Goal: Understand site structure: Understand site structure

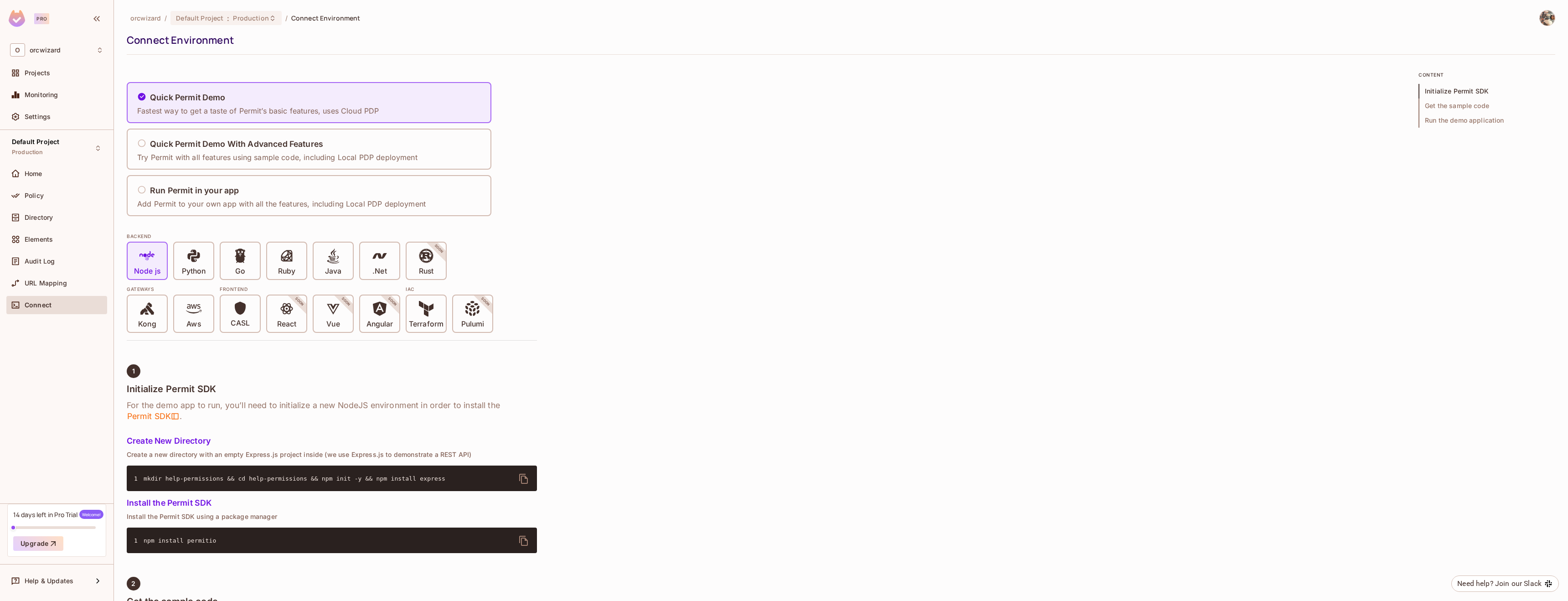
click at [54, 166] on div "Home" at bounding box center [56, 174] width 100 height 18
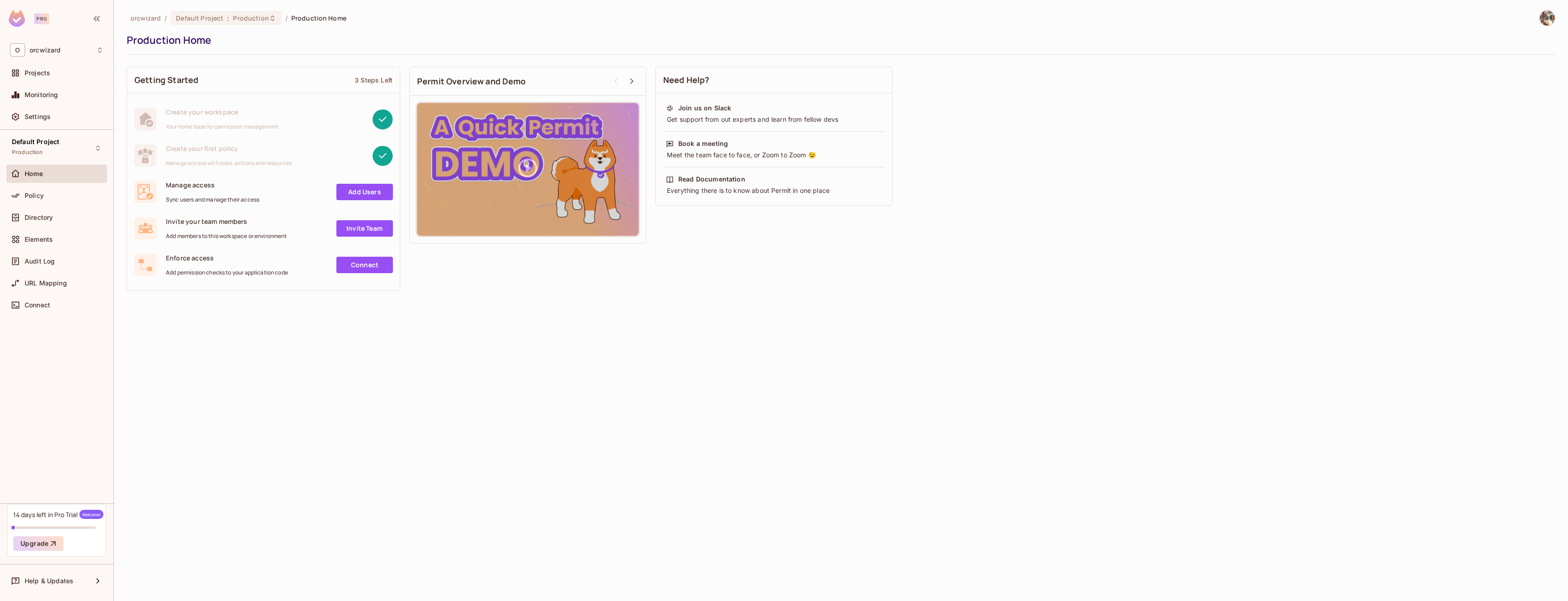
click at [273, 329] on div "orcwizard / Default Project : Production / Production Home Production Home Gett…" at bounding box center [841, 300] width 1454 height 601
click at [504, 348] on div "orcwizard / Default Project : Production / Production Home Production Home Gett…" at bounding box center [841, 300] width 1454 height 601
click at [484, 272] on div "Getting Started 3 Steps Left Create your workspace Your home base for permissio…" at bounding box center [841, 178] width 1429 height 233
click at [310, 315] on div "orcwizard / Default Project : Production / Production Home Production Home Gett…" at bounding box center [841, 300] width 1454 height 601
drag, startPoint x: 163, startPoint y: 185, endPoint x: 251, endPoint y: 185, distance: 88.0
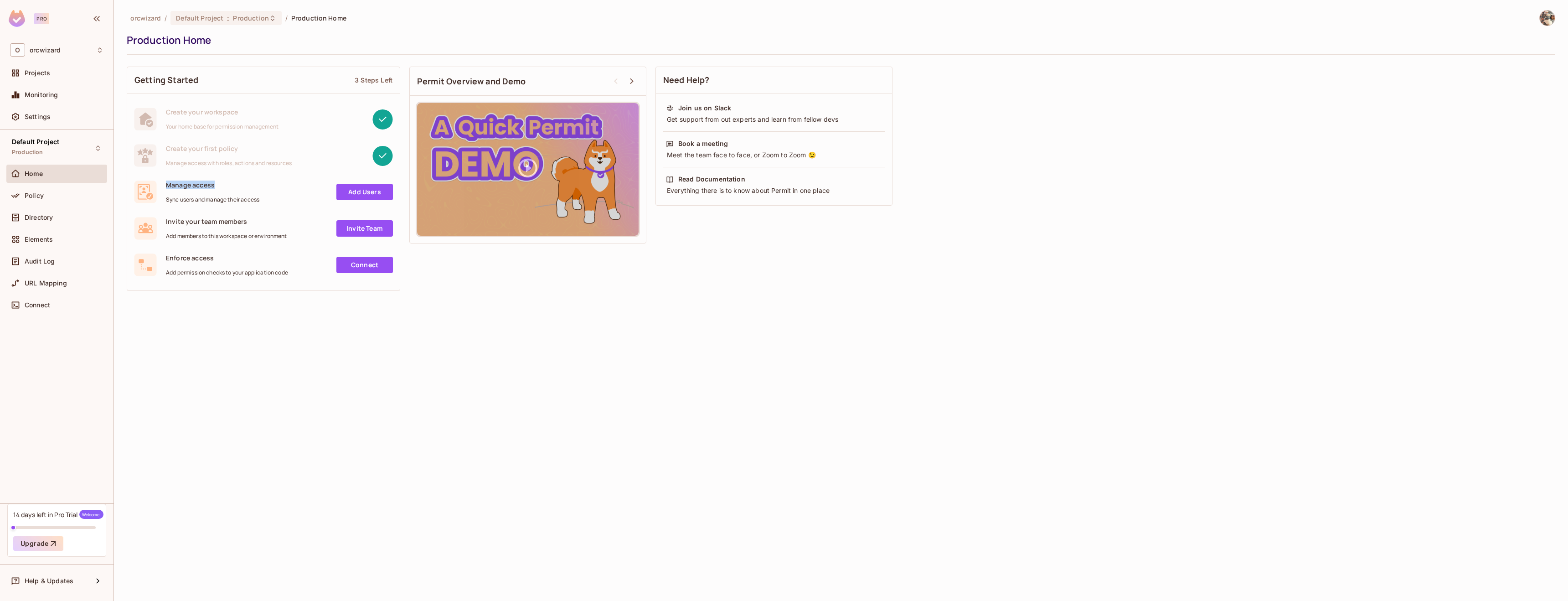
click at [251, 185] on div "Manage access Sync users and manage their access Add Users" at bounding box center [263, 192] width 259 height 23
click at [251, 185] on span "Manage access" at bounding box center [213, 185] width 94 height 9
drag, startPoint x: 256, startPoint y: 226, endPoint x: 161, endPoint y: 221, distance: 95.1
click at [161, 221] on div "Invite your team members Add members to this workspace or environment Invite Te…" at bounding box center [263, 228] width 259 height 23
drag, startPoint x: 222, startPoint y: 253, endPoint x: 159, endPoint y: 253, distance: 63.0
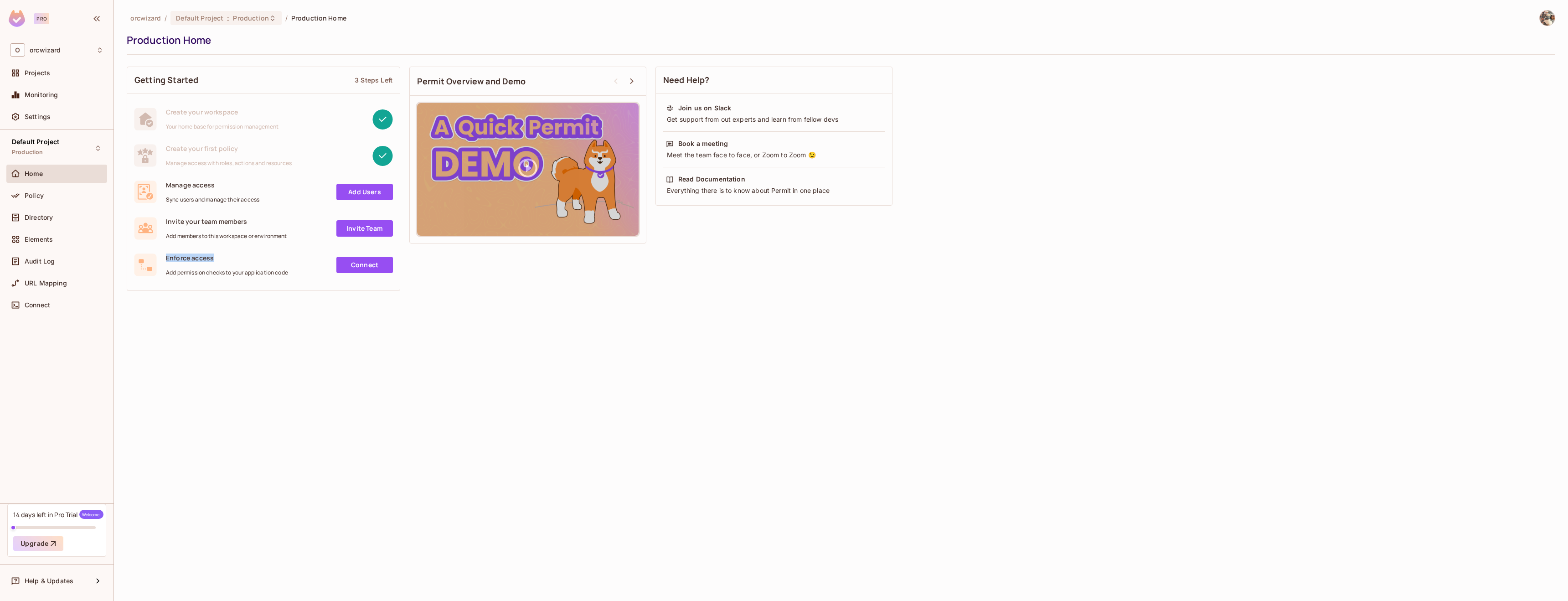
click at [159, 253] on div "Enforce access Add permission checks to your application code Connect" at bounding box center [263, 264] width 259 height 23
click at [621, 300] on div "orcwizard / Default Project : Production / Production Home Production Home Gett…" at bounding box center [841, 300] width 1454 height 601
click at [49, 199] on div "Policy" at bounding box center [64, 195] width 79 height 7
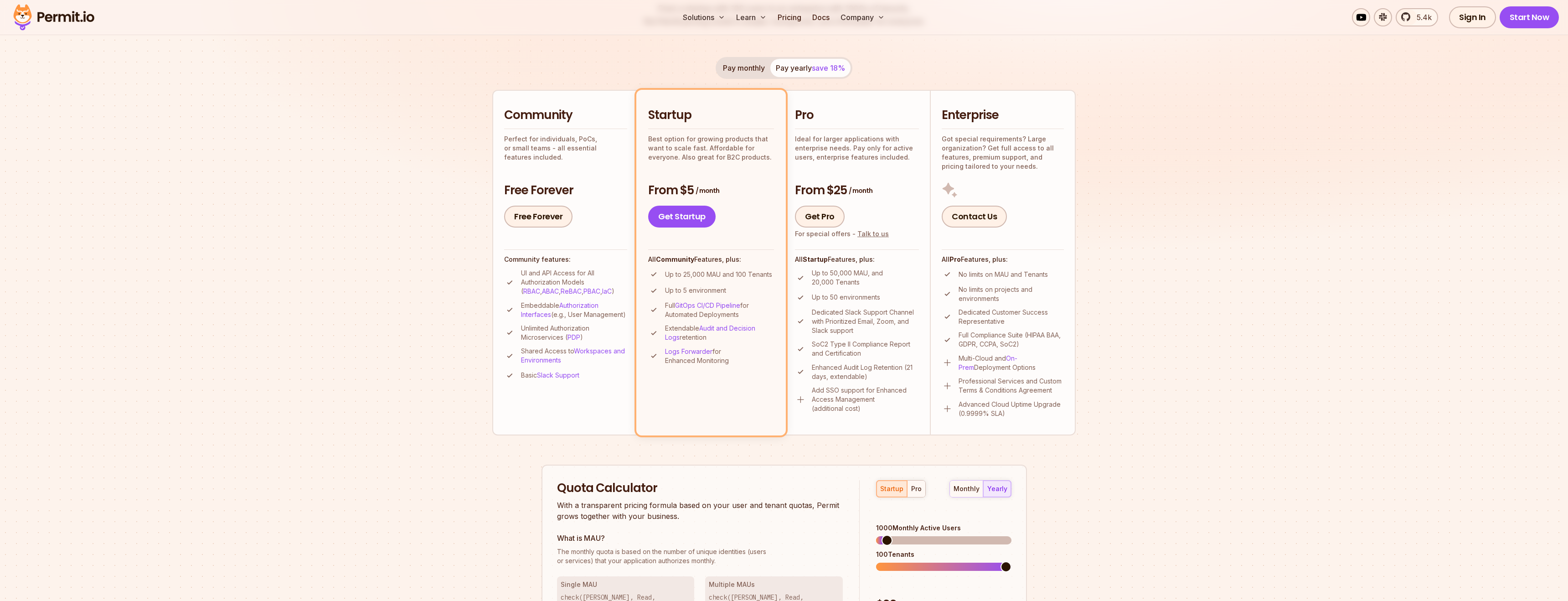
scroll to position [126, 0]
